Goal: Transaction & Acquisition: Purchase product/service

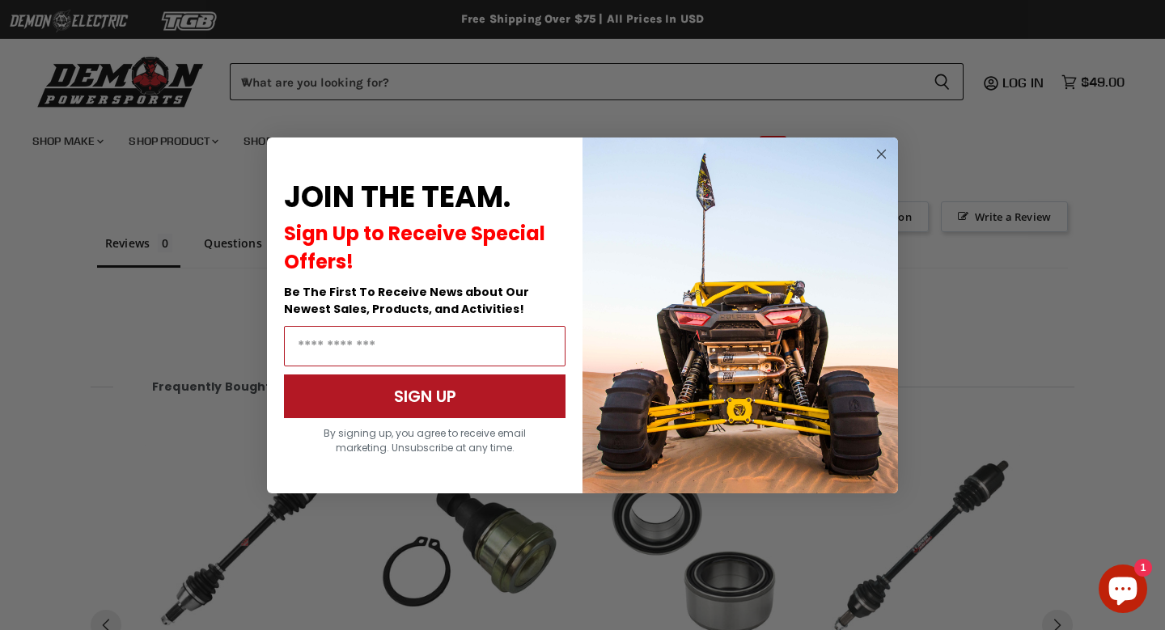
scroll to position [1232, 0]
